Goal: Find contact information: Find contact information

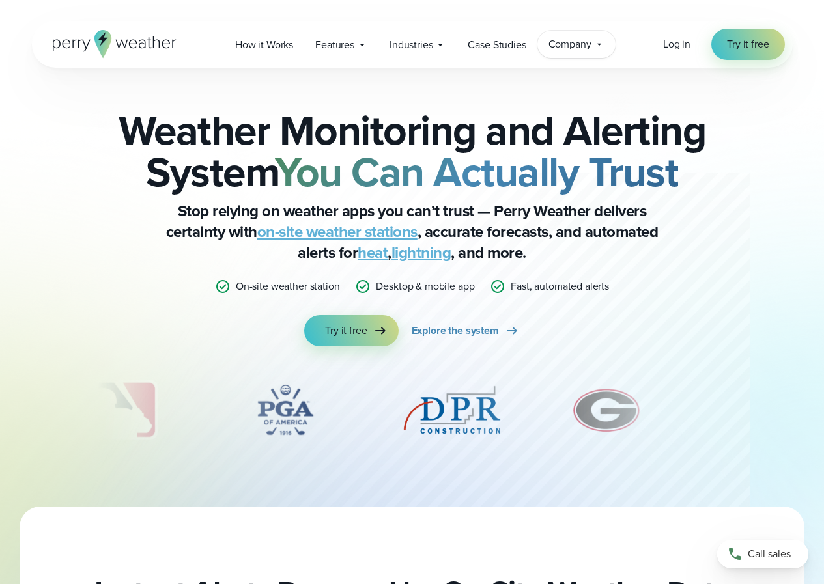
click at [589, 47] on span "Company" at bounding box center [569, 44] width 43 height 16
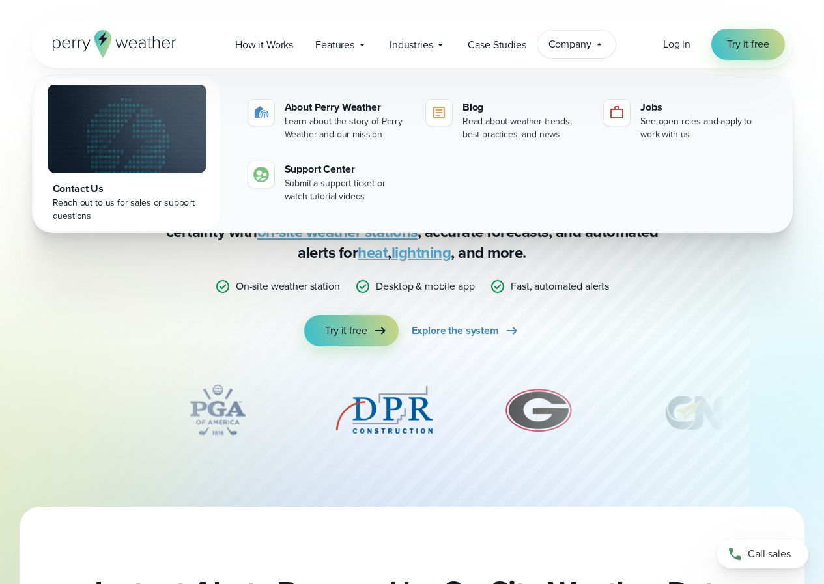
click at [677, 348] on div "Weather Monitoring and Alerting System You Can Actually Trust Stop relying on w…" at bounding box center [412, 287] width 630 height 356
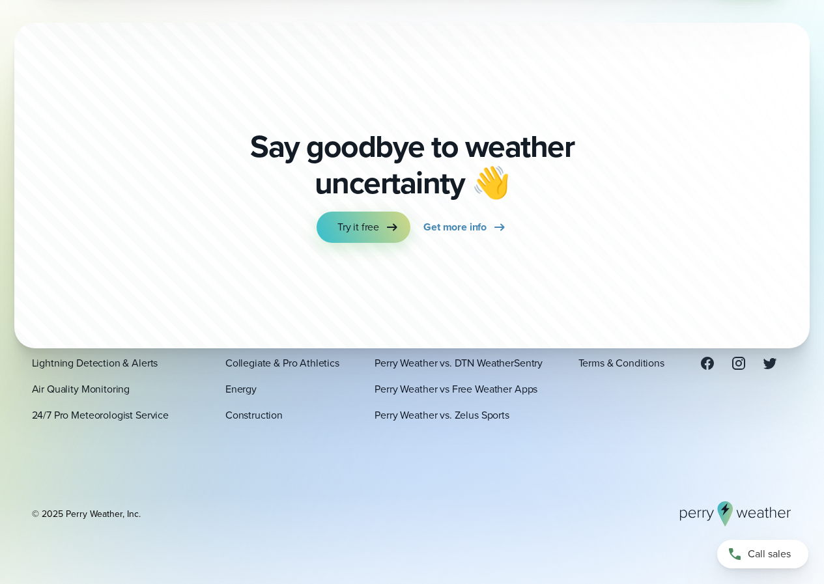
scroll to position [4684, 0]
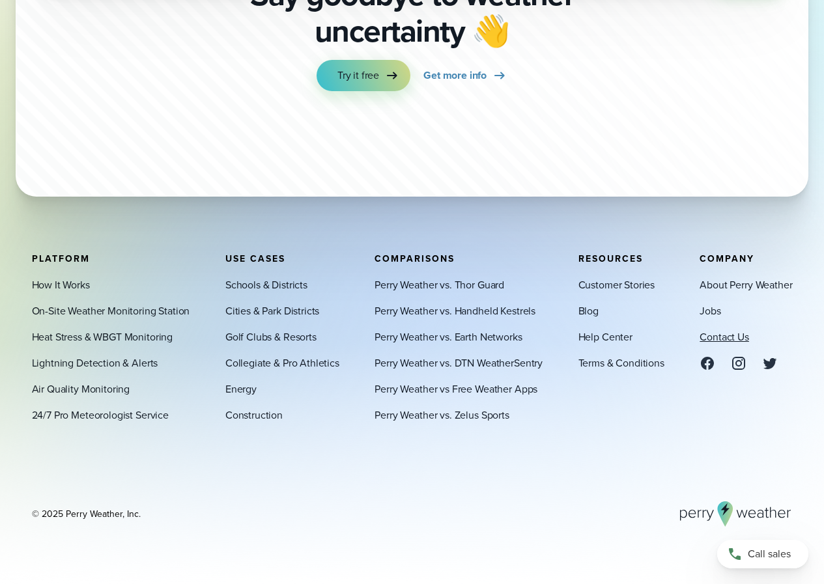
click at [709, 341] on link "Contact Us" at bounding box center [724, 337] width 49 height 16
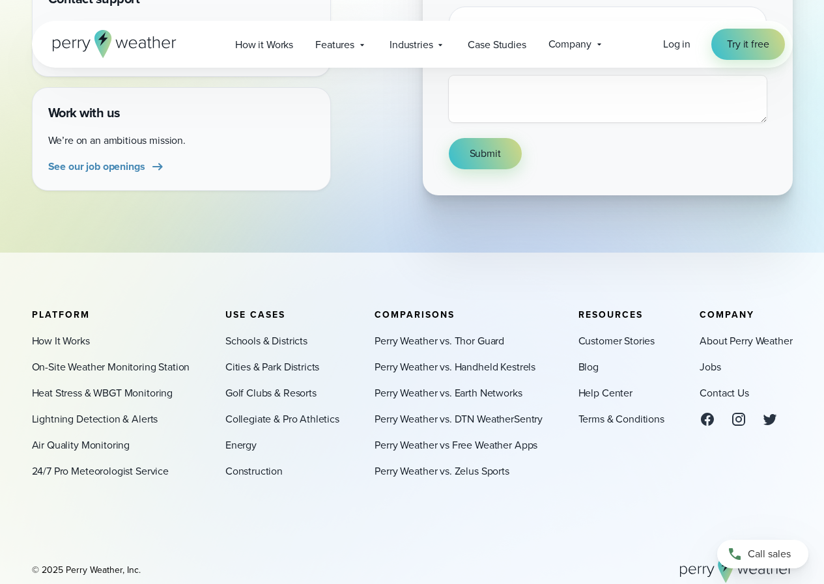
scroll to position [487, 0]
